Goal: Information Seeking & Learning: Understand process/instructions

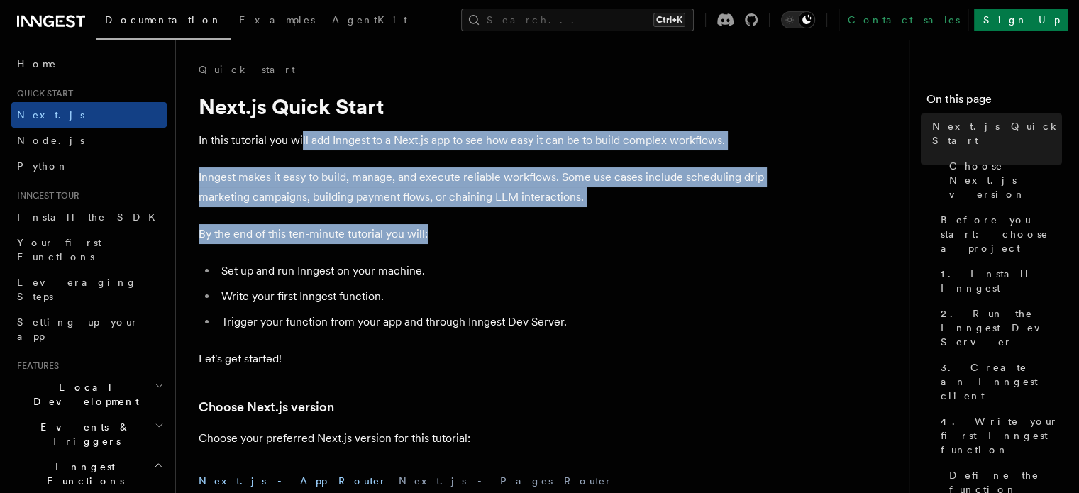
drag, startPoint x: 303, startPoint y: 143, endPoint x: 550, endPoint y: 223, distance: 259.6
click at [550, 224] on p "By the end of this ten-minute tutorial you will:" at bounding box center [483, 234] width 568 height 20
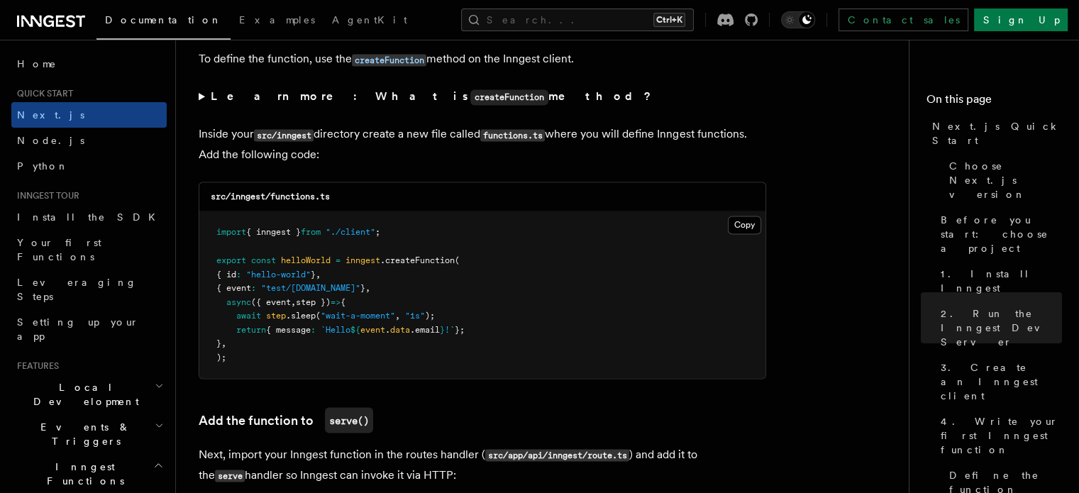
scroll to position [2451, 0]
drag, startPoint x: 243, startPoint y: 269, endPoint x: 302, endPoint y: 345, distance: 96.1
click at [302, 345] on pre "import { inngest } from "./client" ; export const helloWorld = inngest .createF…" at bounding box center [482, 294] width 566 height 167
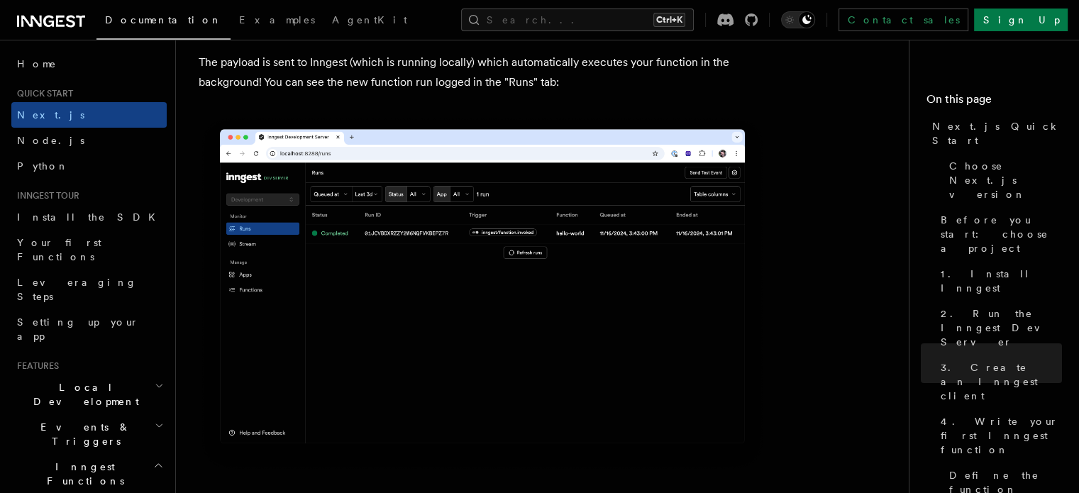
scroll to position [4824, 0]
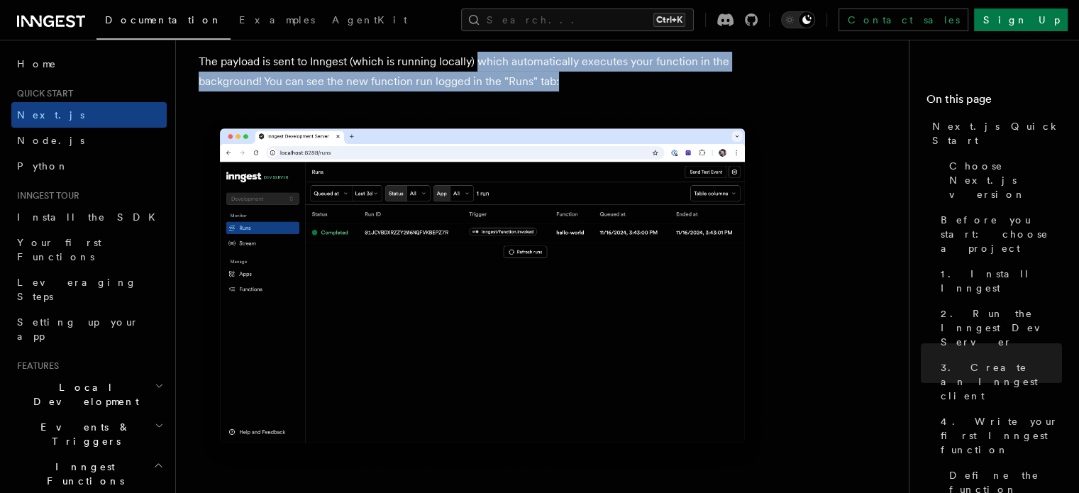
drag, startPoint x: 477, startPoint y: 62, endPoint x: 568, endPoint y: 81, distance: 92.0
click at [568, 81] on p "The payload is sent to Inngest (which is running locally) which automatically e…" at bounding box center [483, 72] width 568 height 40
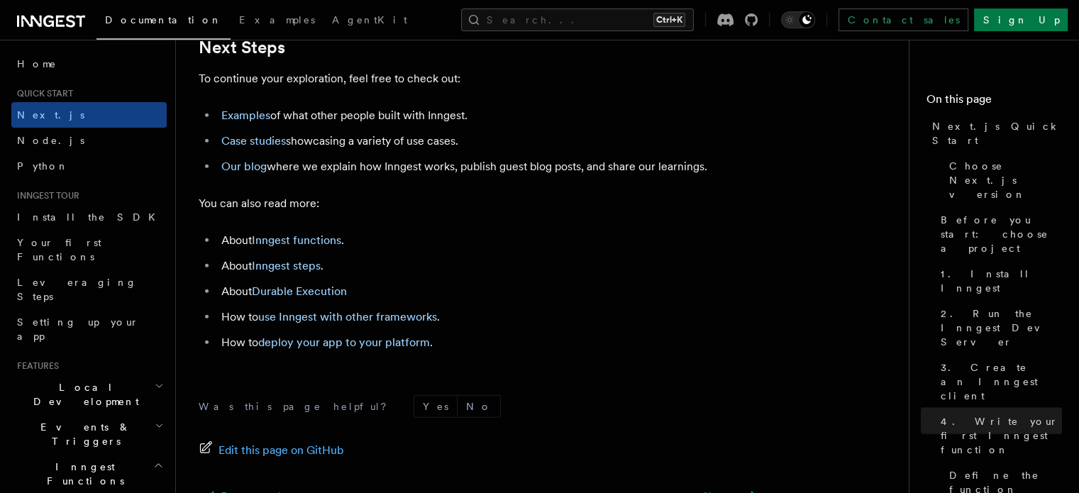
scroll to position [8914, 0]
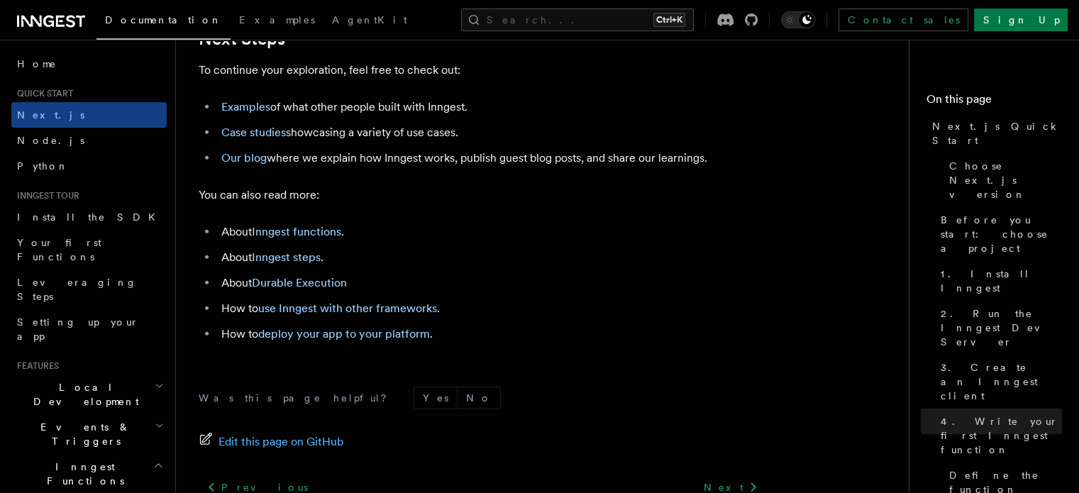
click at [381, 205] on p "You can also read more:" at bounding box center [483, 195] width 568 height 20
